Goal: Task Accomplishment & Management: Complete application form

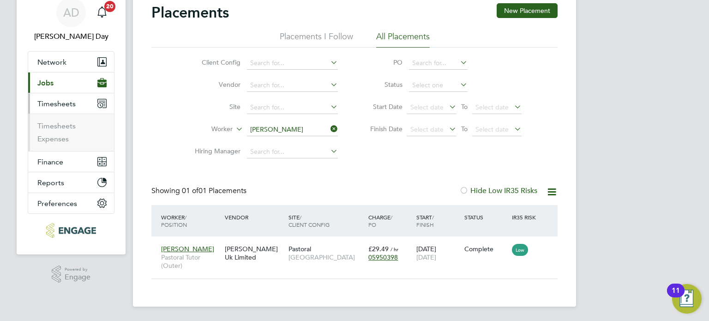
scroll to position [9, 44]
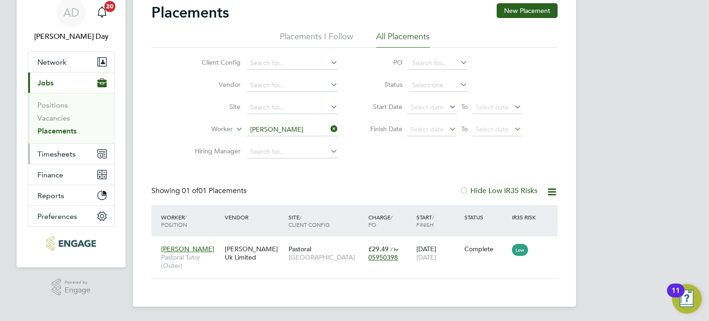
click at [63, 156] on span "Timesheets" at bounding box center [56, 154] width 38 height 9
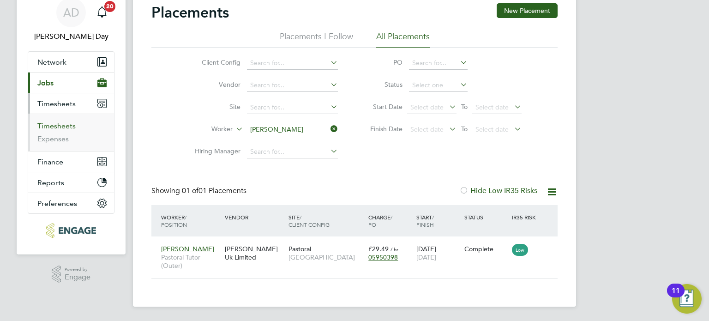
click at [62, 125] on link "Timesheets" at bounding box center [56, 125] width 38 height 9
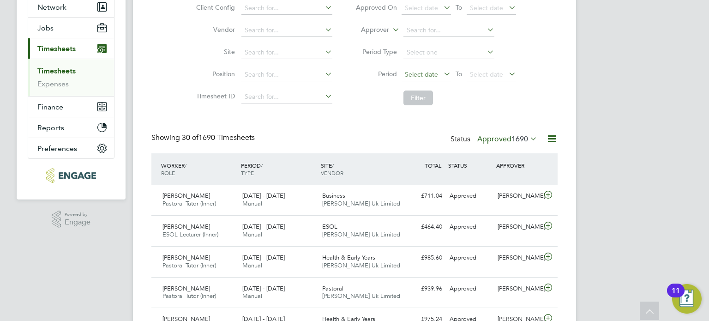
click at [419, 69] on span "Select date" at bounding box center [426, 75] width 49 height 12
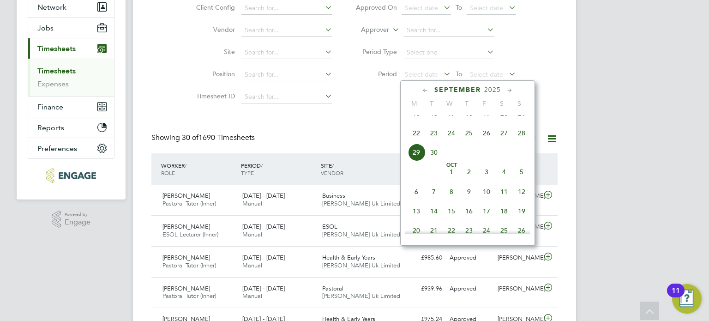
click at [412, 142] on span "22" at bounding box center [417, 133] width 18 height 18
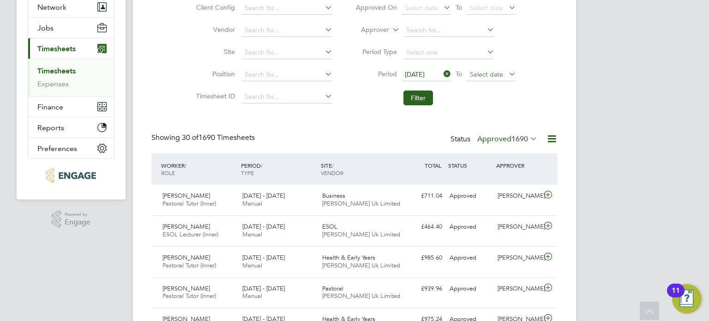
click at [491, 75] on span "Select date" at bounding box center [486, 74] width 33 height 8
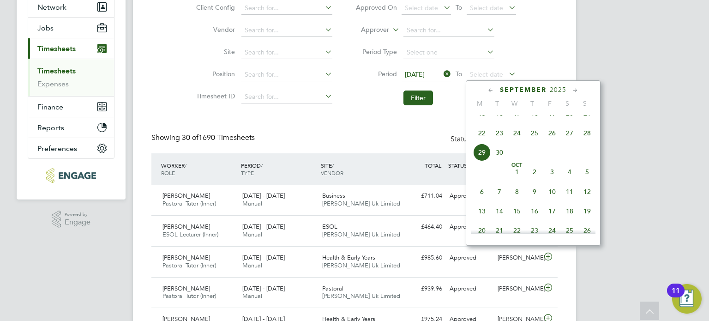
click at [588, 142] on span "28" at bounding box center [587, 133] width 18 height 18
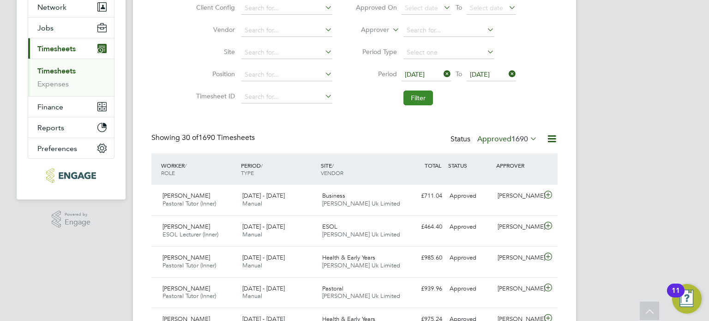
click at [425, 96] on button "Filter" at bounding box center [418, 97] width 30 height 15
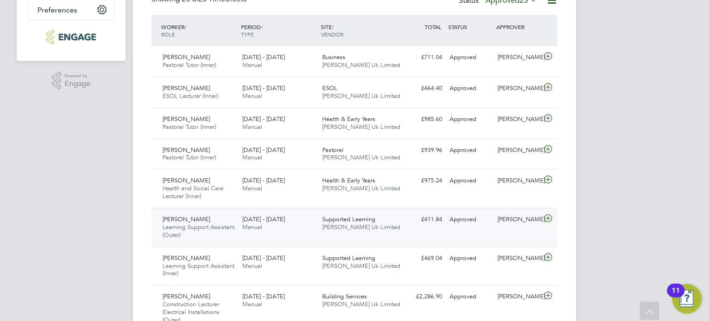
click at [324, 234] on div "Supported Learning [PERSON_NAME] Uk Limited" at bounding box center [359, 223] width 80 height 23
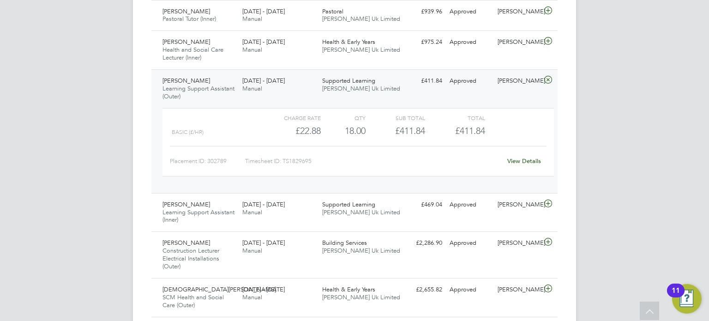
click at [524, 162] on link "View Details" at bounding box center [524, 161] width 34 height 8
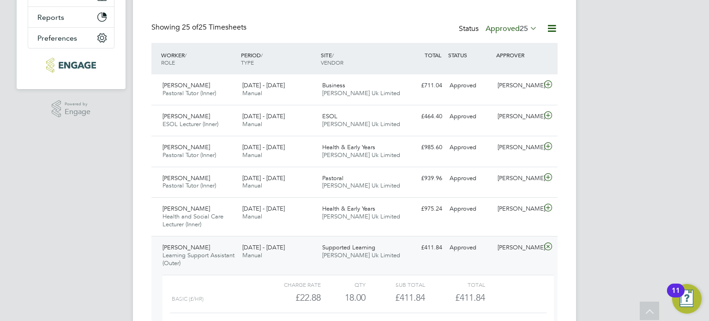
scroll to position [75, 0]
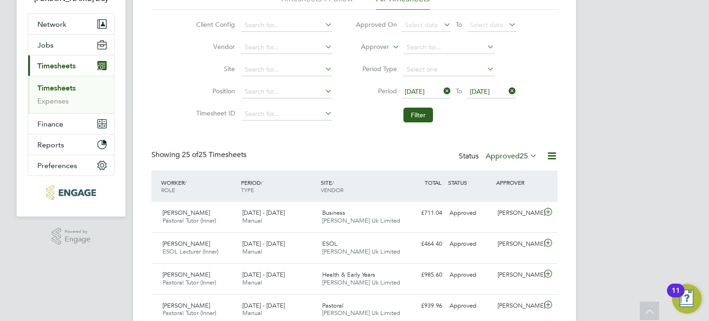
click at [520, 153] on span "25" at bounding box center [524, 155] width 8 height 9
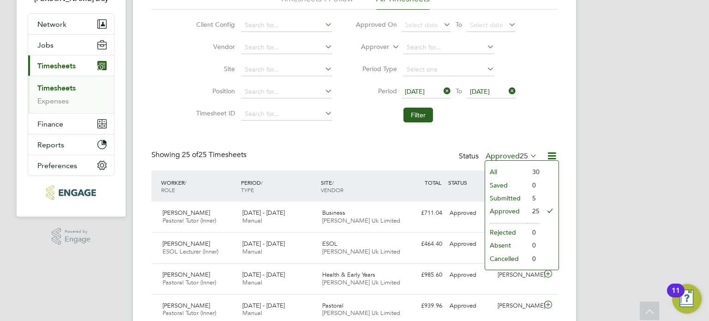
click at [507, 196] on li "Submitted" at bounding box center [506, 198] width 42 height 13
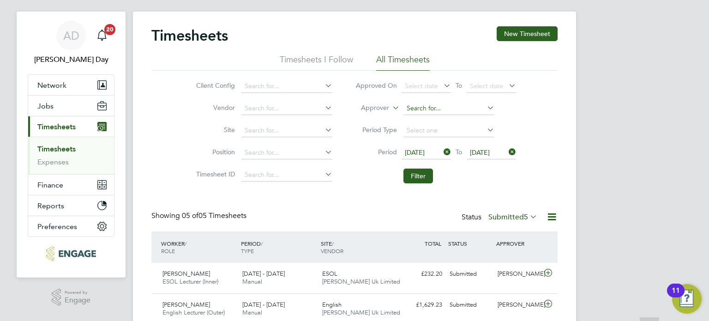
scroll to position [0, 0]
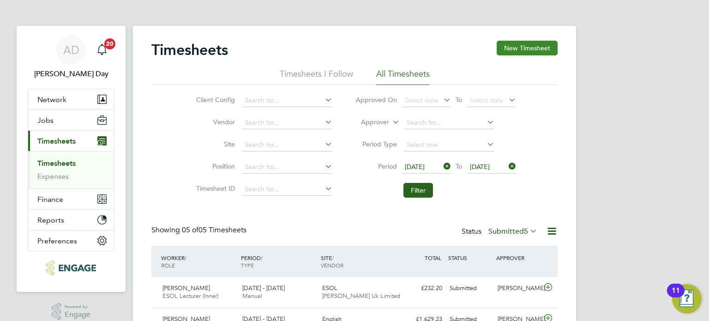
click at [541, 43] on button "New Timesheet" at bounding box center [527, 48] width 61 height 15
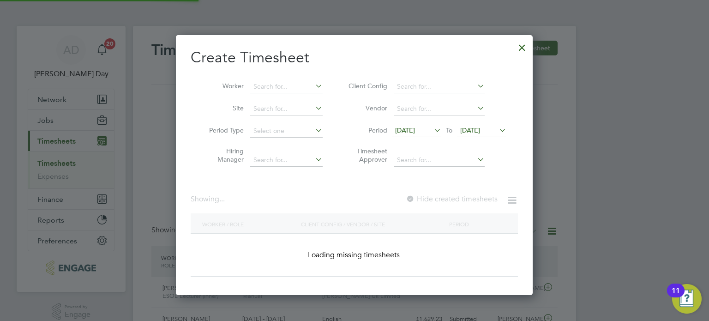
scroll to position [628, 357]
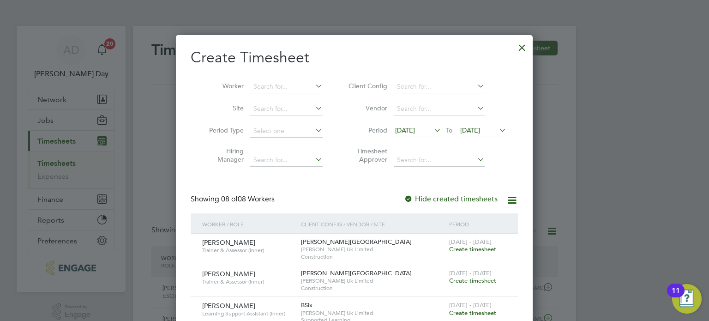
click at [415, 131] on span "[DATE]" at bounding box center [405, 130] width 20 height 8
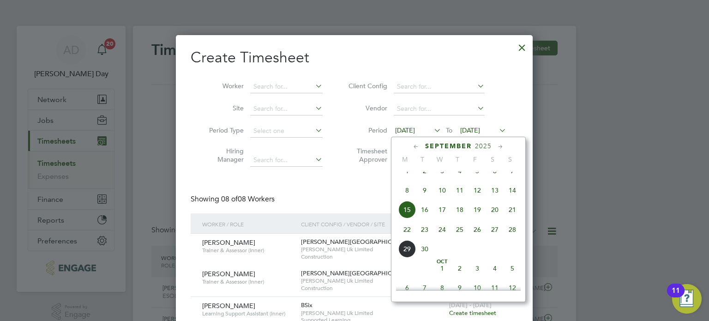
click at [406, 238] on span "22" at bounding box center [407, 230] width 18 height 18
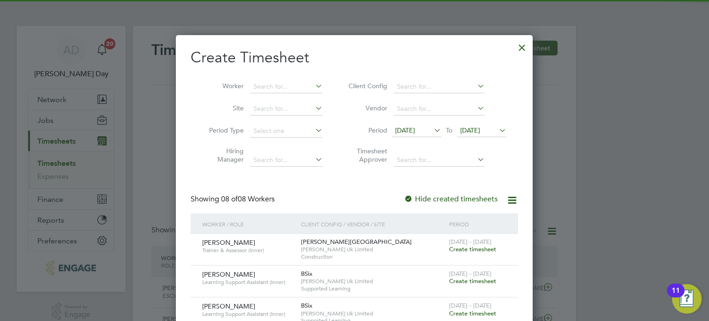
click at [473, 125] on span "[DATE]" at bounding box center [481, 131] width 49 height 12
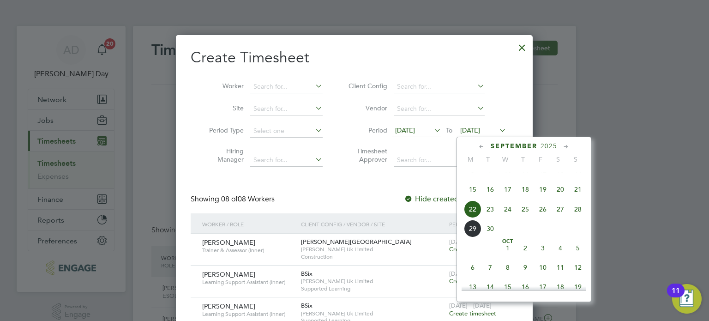
click at [578, 218] on span "28" at bounding box center [578, 209] width 18 height 18
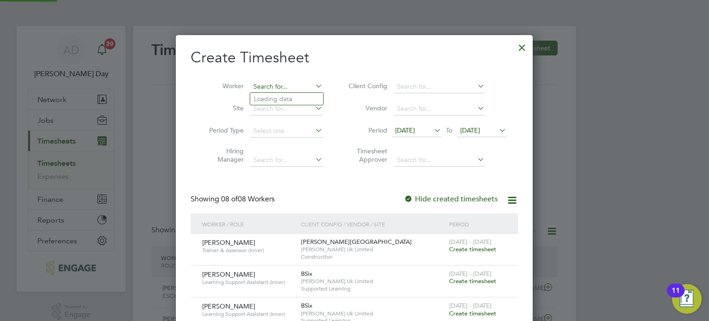
click at [289, 89] on input at bounding box center [286, 86] width 72 height 13
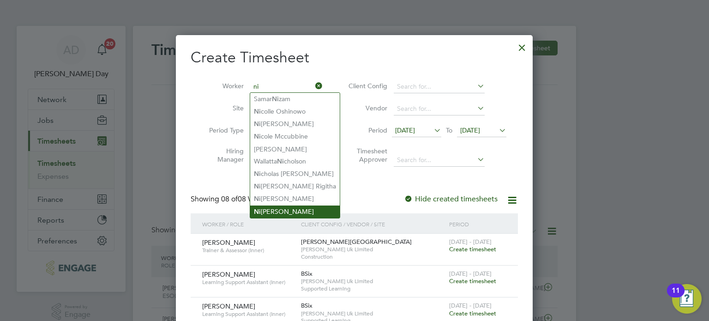
click at [282, 210] on li "Ni [PERSON_NAME]" at bounding box center [295, 211] width 90 height 12
type input "[PERSON_NAME]"
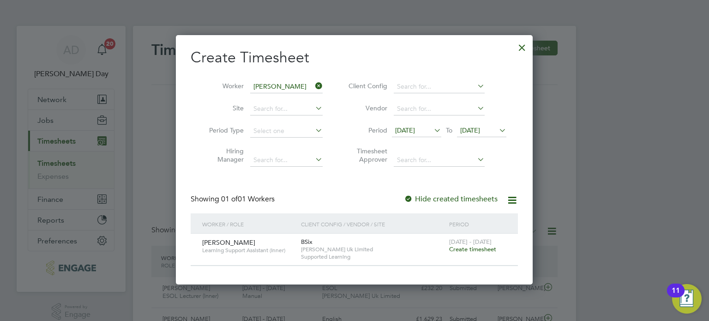
click at [476, 250] on span "Create timesheet" at bounding box center [472, 249] width 47 height 8
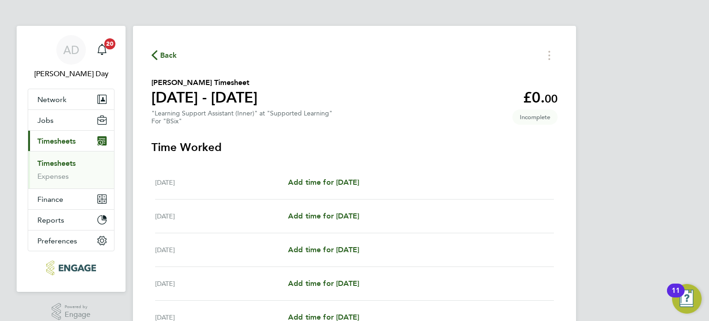
click at [167, 54] on span "Back" at bounding box center [168, 55] width 17 height 11
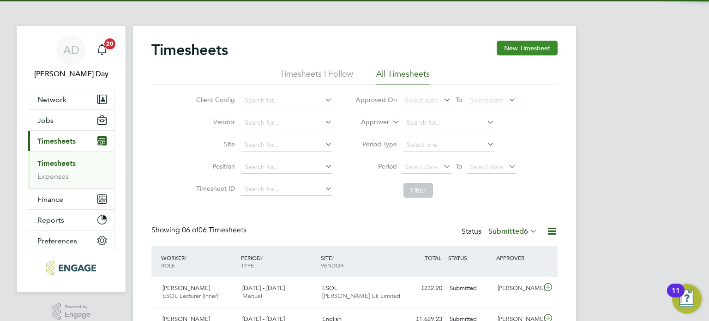
click at [534, 49] on button "New Timesheet" at bounding box center [527, 48] width 61 height 15
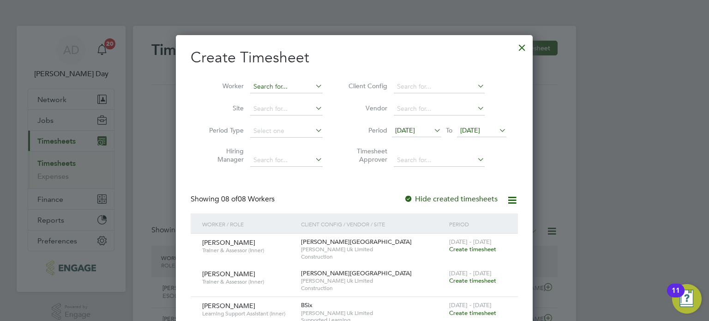
click at [279, 92] on input at bounding box center [286, 86] width 72 height 13
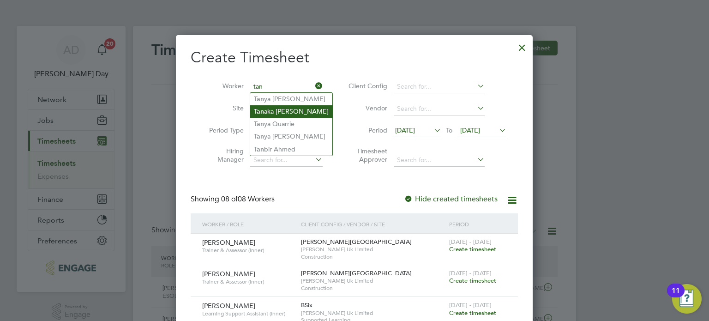
click at [284, 106] on li "[PERSON_NAME] aka [PERSON_NAME]" at bounding box center [291, 111] width 82 height 12
type input "[PERSON_NAME]"
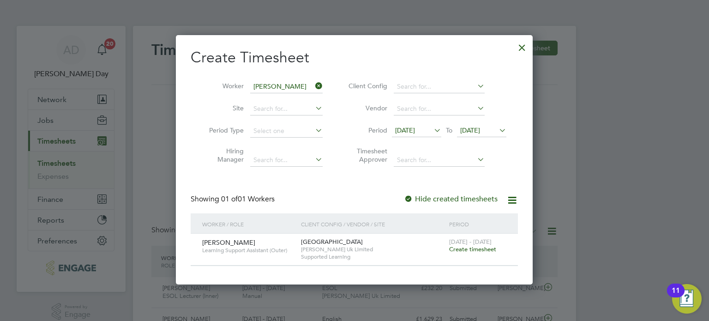
click at [468, 247] on span "Create timesheet" at bounding box center [472, 249] width 47 height 8
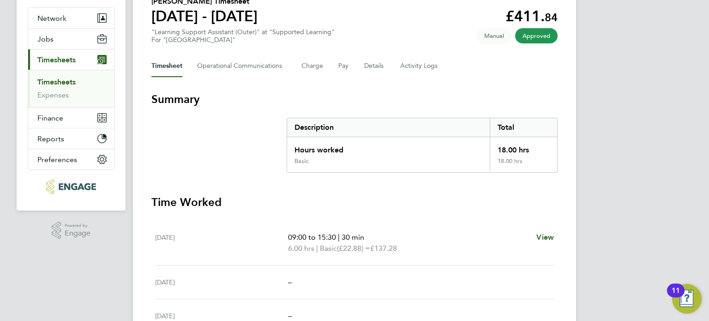
scroll to position [46, 0]
